Goal: Task Accomplishment & Management: Use online tool/utility

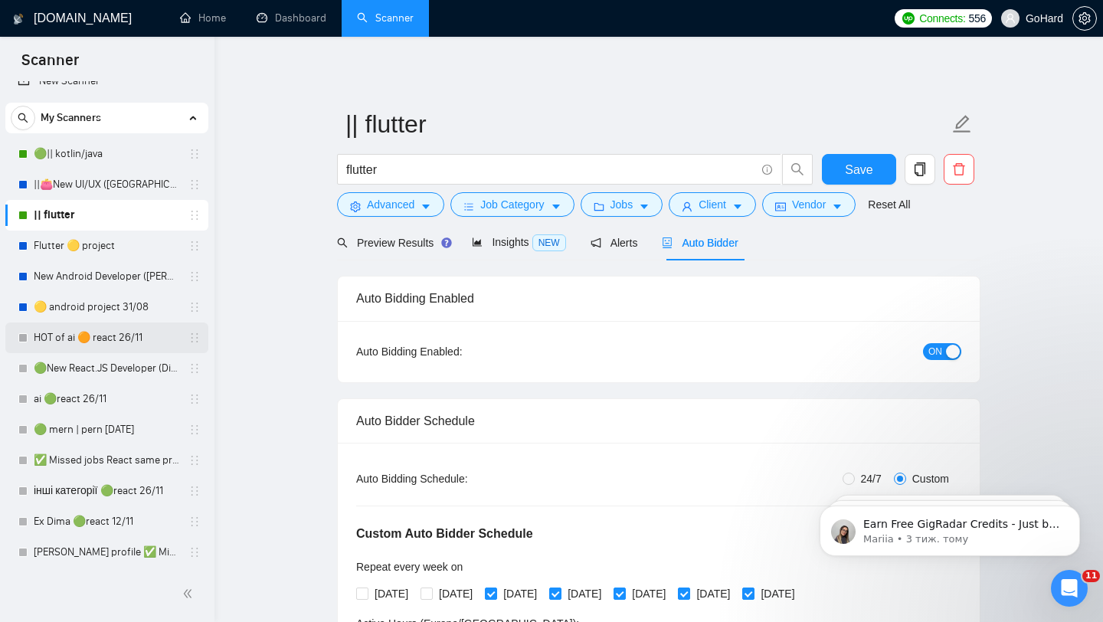
scroll to position [17, 0]
click at [75, 183] on link "||👛New UI/UX ([GEOGRAPHIC_DATA])" at bounding box center [107, 186] width 146 height 31
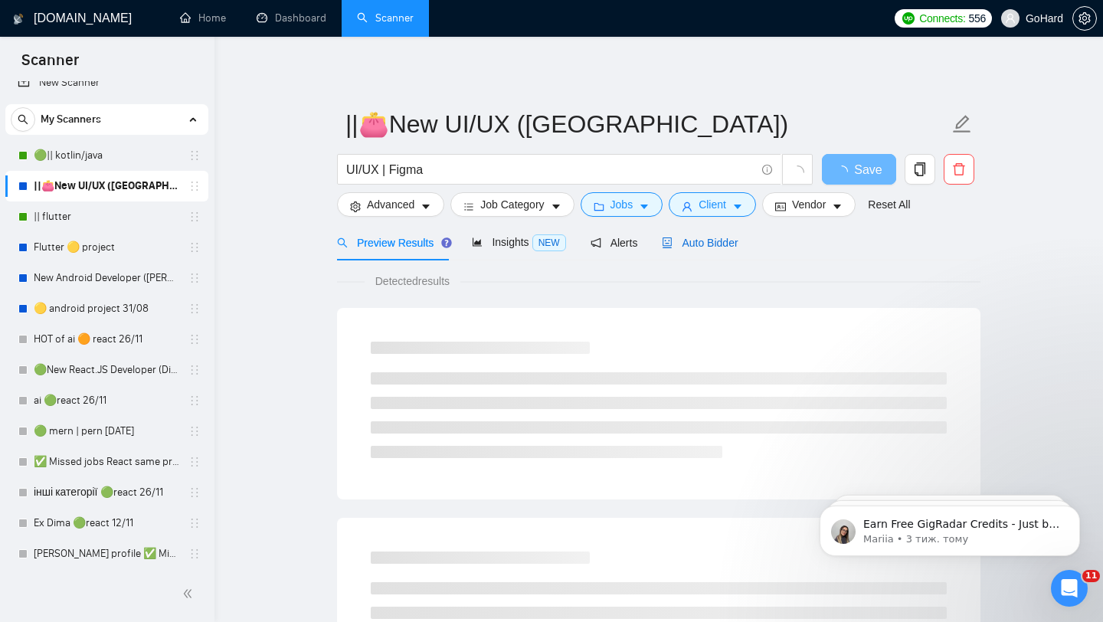
click at [703, 250] on div "Auto Bidder" at bounding box center [700, 242] width 76 height 17
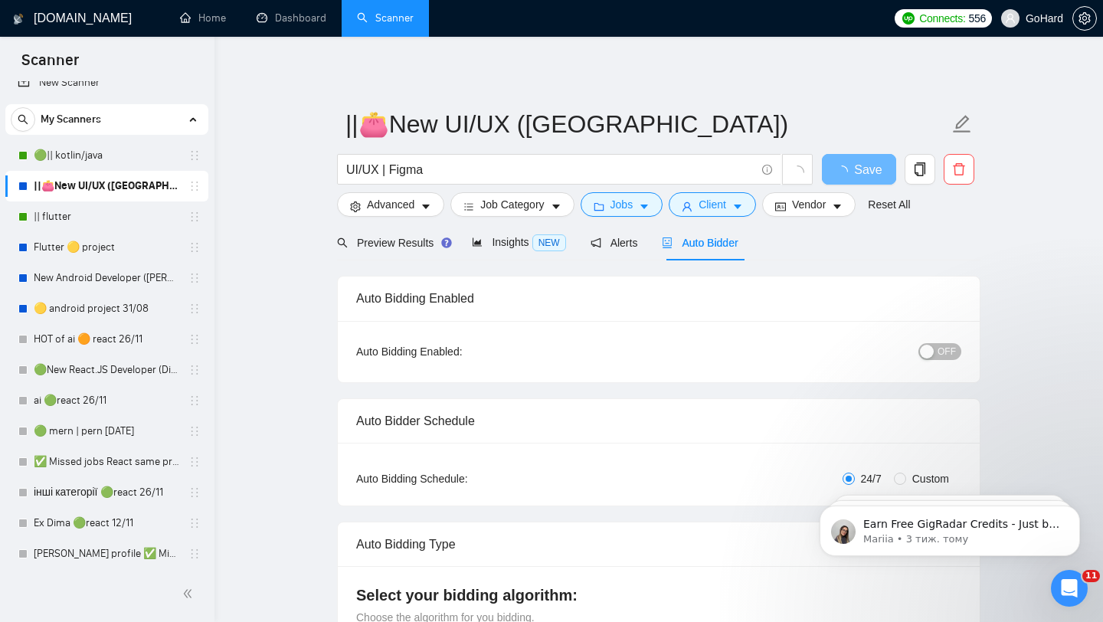
radio input "false"
radio input "true"
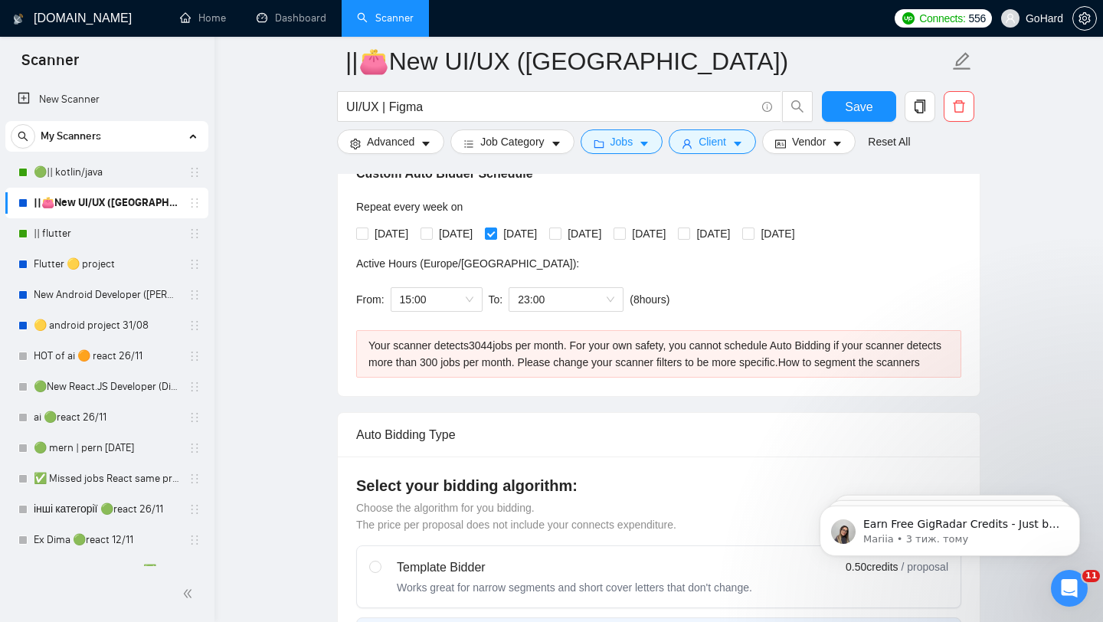
scroll to position [369, 0]
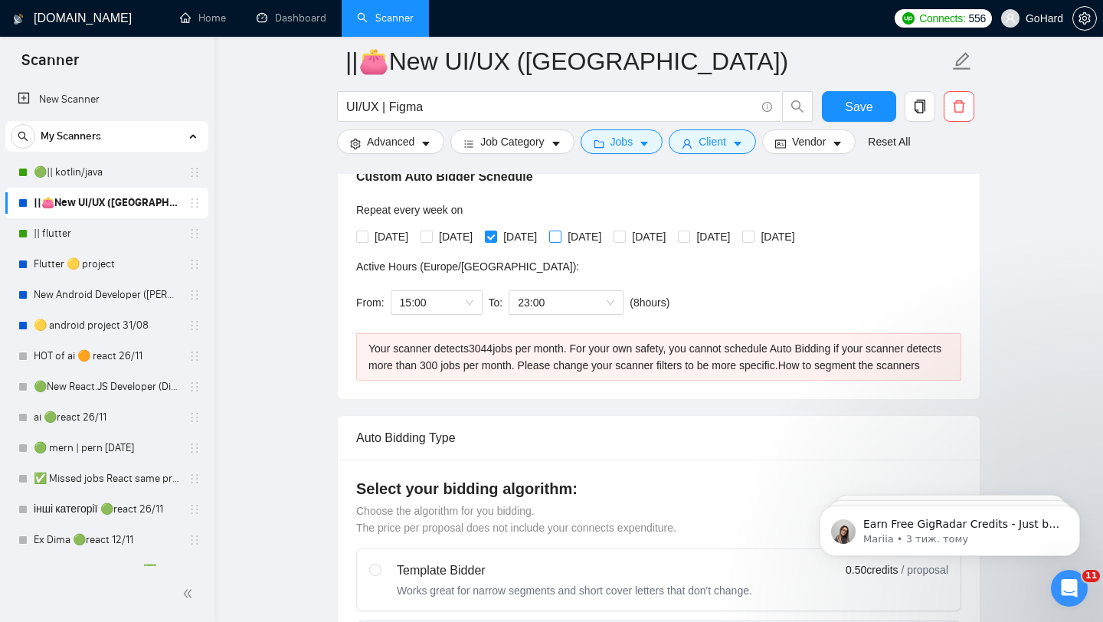
click at [560, 234] on input "[DATE]" at bounding box center [554, 236] width 11 height 11
checkbox input "true"
click at [624, 236] on input "[DATE]" at bounding box center [619, 236] width 11 height 11
checkbox input "true"
click at [690, 241] on span at bounding box center [684, 237] width 12 height 12
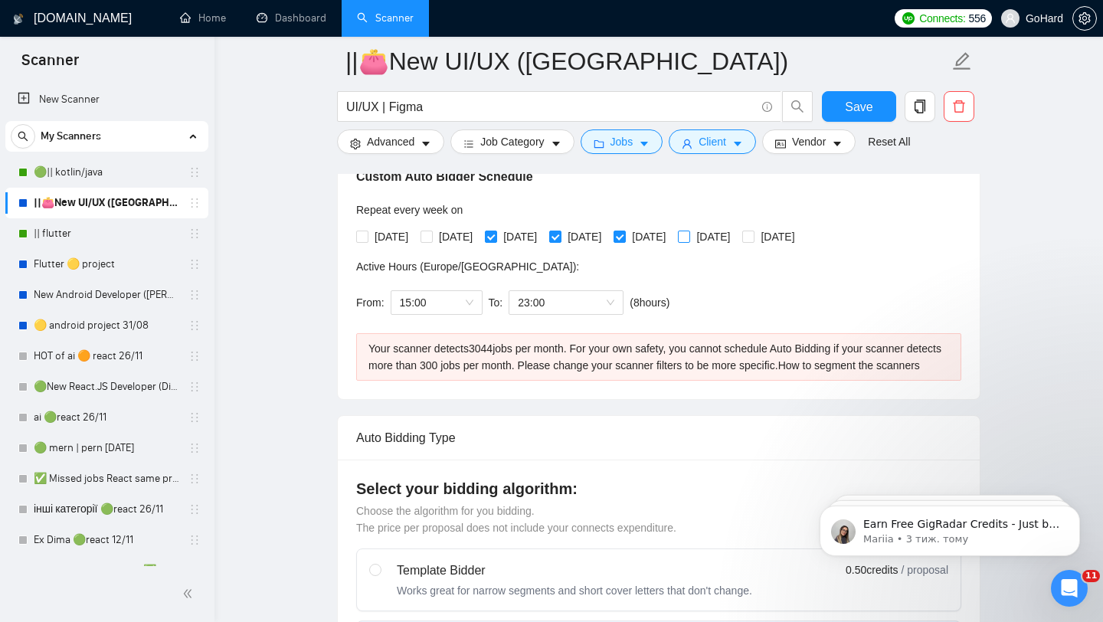
click at [689, 241] on input "[DATE]" at bounding box center [683, 236] width 11 height 11
checkbox input "true"
click at [77, 236] on link "|| flutter" at bounding box center [107, 233] width 146 height 31
